Goal: Transaction & Acquisition: Purchase product/service

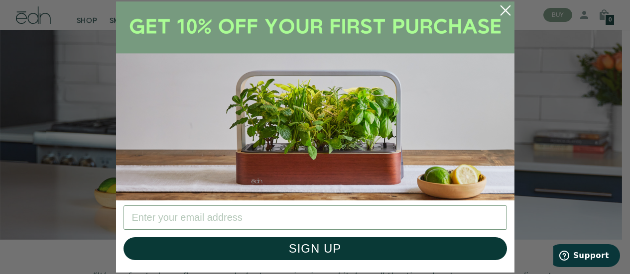
scroll to position [1742, 0]
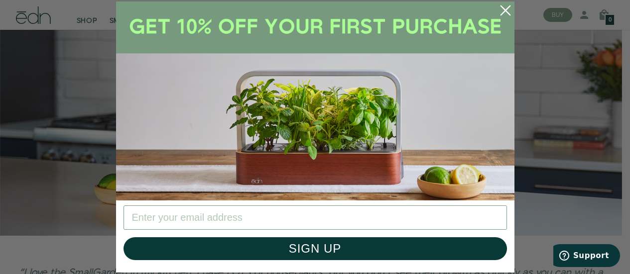
click at [502, 10] on circle "Close dialog" at bounding box center [505, 11] width 22 height 22
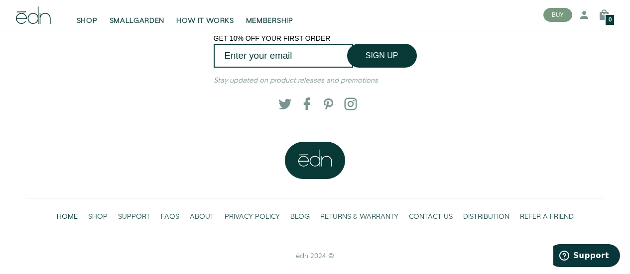
scroll to position [2147, 0]
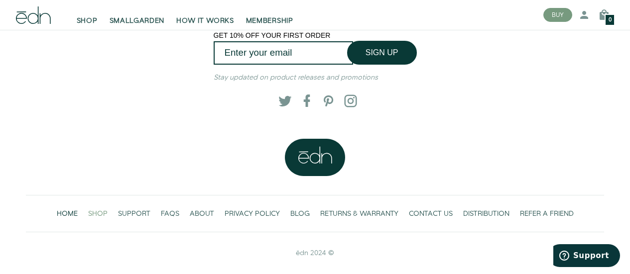
click at [97, 212] on span "SHOP" at bounding box center [97, 214] width 19 height 10
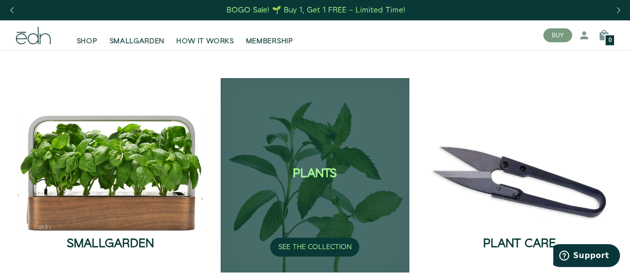
scroll to position [100, 0]
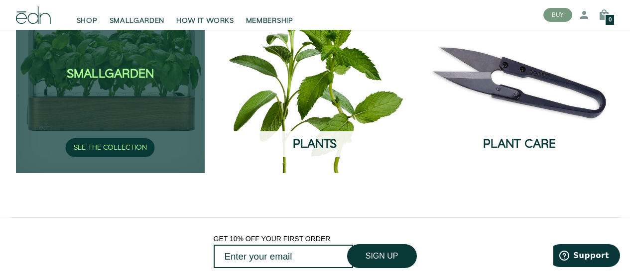
click at [112, 114] on div "SmallGarden SEE THE COLLECTION" at bounding box center [110, 76] width 189 height 195
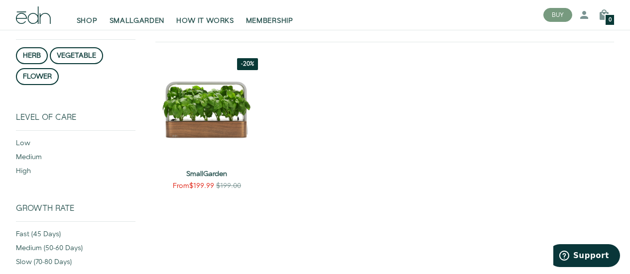
scroll to position [149, 0]
